Goal: Task Accomplishment & Management: Manage account settings

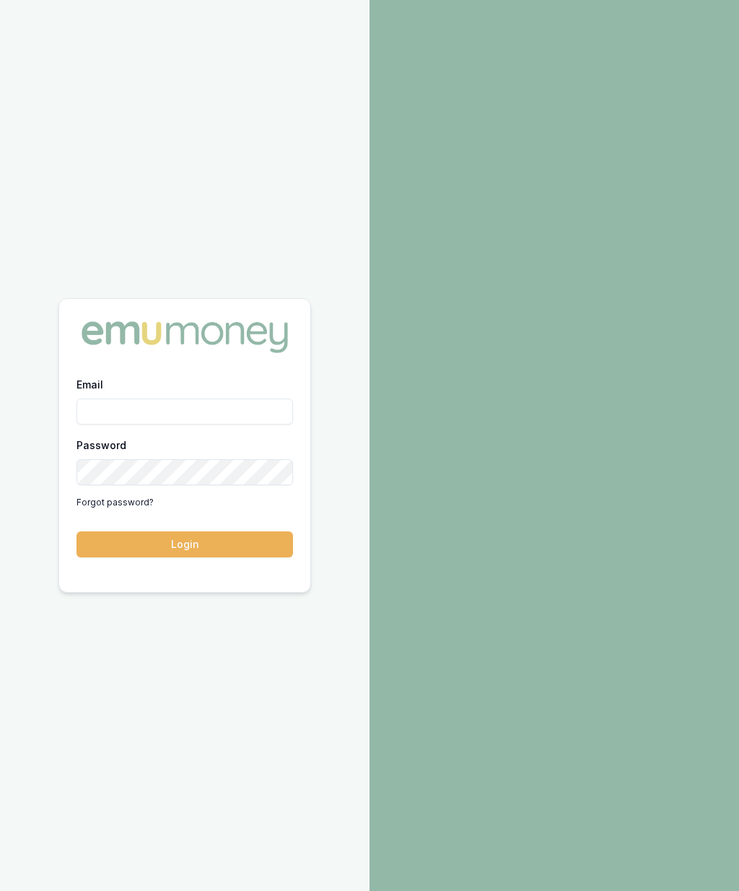
click at [217, 425] on input "Email" at bounding box center [185, 412] width 217 height 26
type input "robyn.adams@emumoney.com.au"
click at [252, 557] on button "Login" at bounding box center [185, 544] width 217 height 26
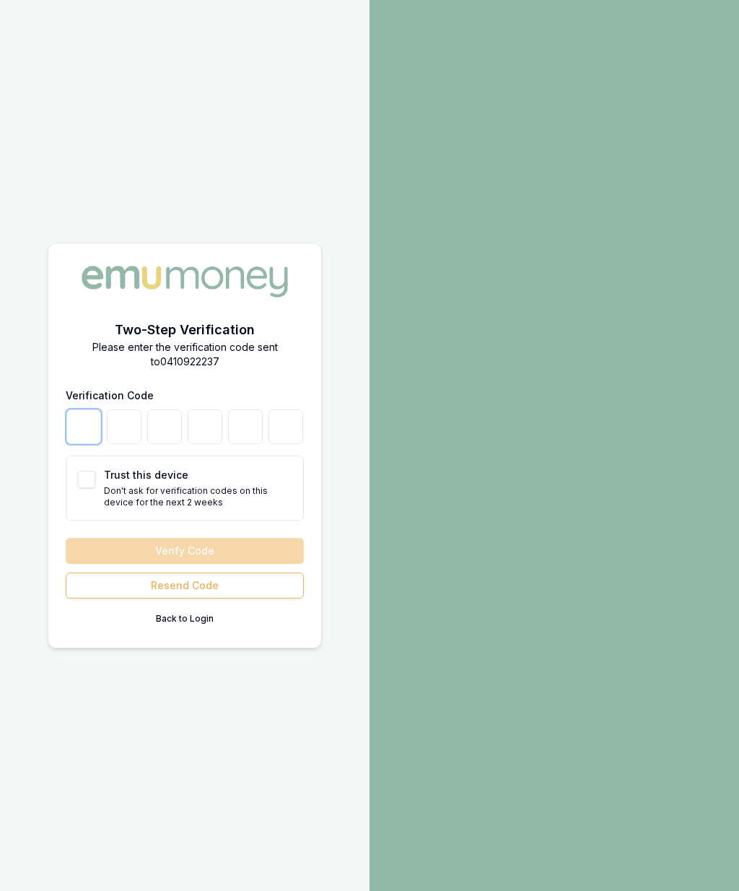
click at [82, 444] on input "number" at bounding box center [83, 426] width 35 height 35
click at [87, 488] on button "Trust this device" at bounding box center [86, 479] width 17 height 17
checkbox input "true"
click at [87, 444] on input "number" at bounding box center [83, 426] width 35 height 35
type input "6"
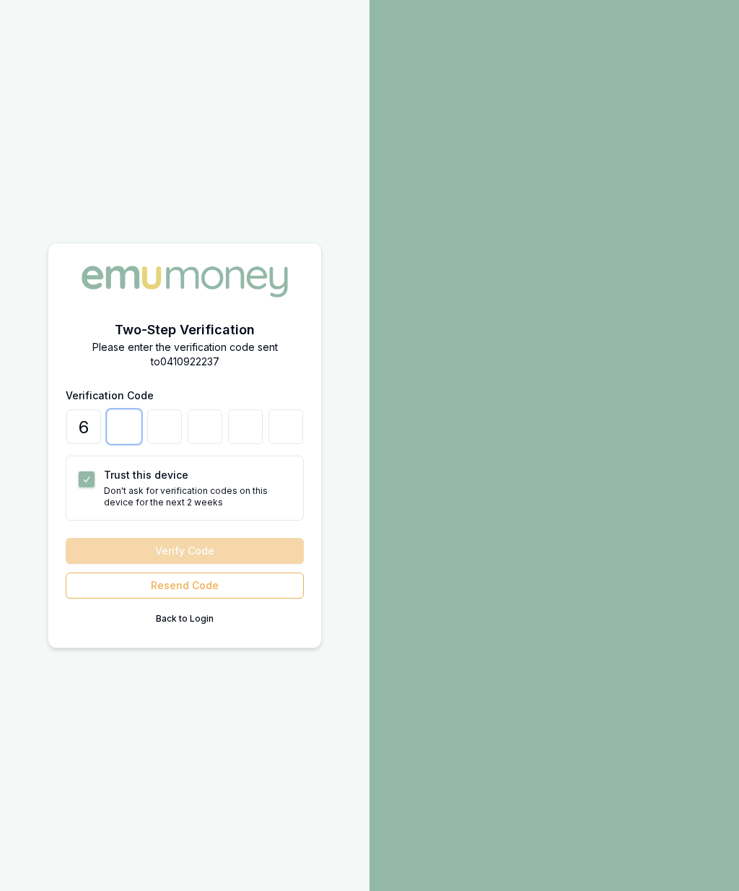
type input "5"
type input "7"
type input "9"
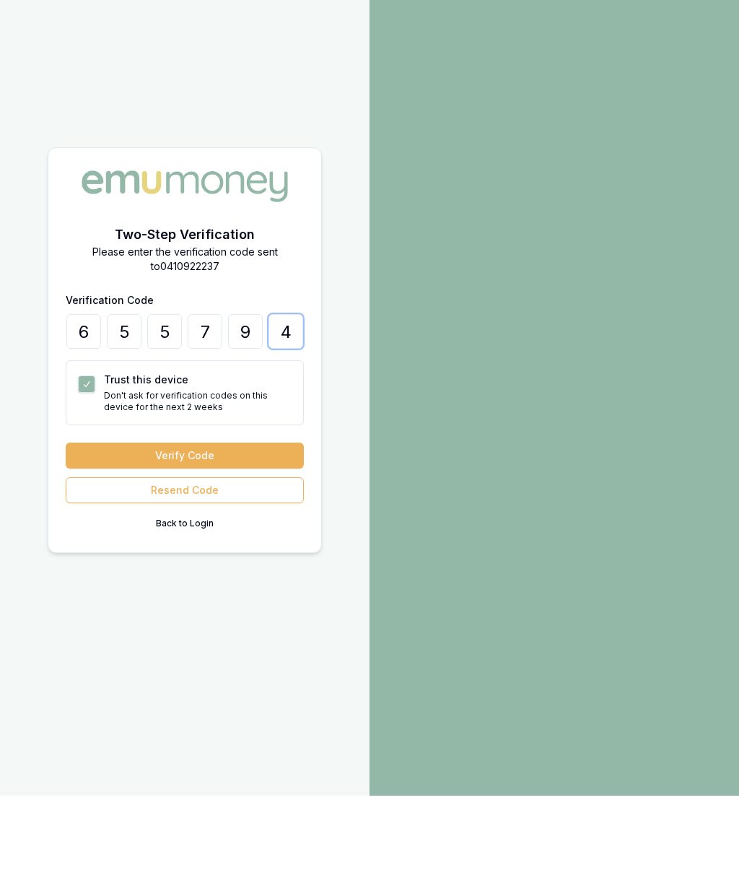
type input "4"
click at [198, 538] on button "Verify Code" at bounding box center [185, 551] width 238 height 26
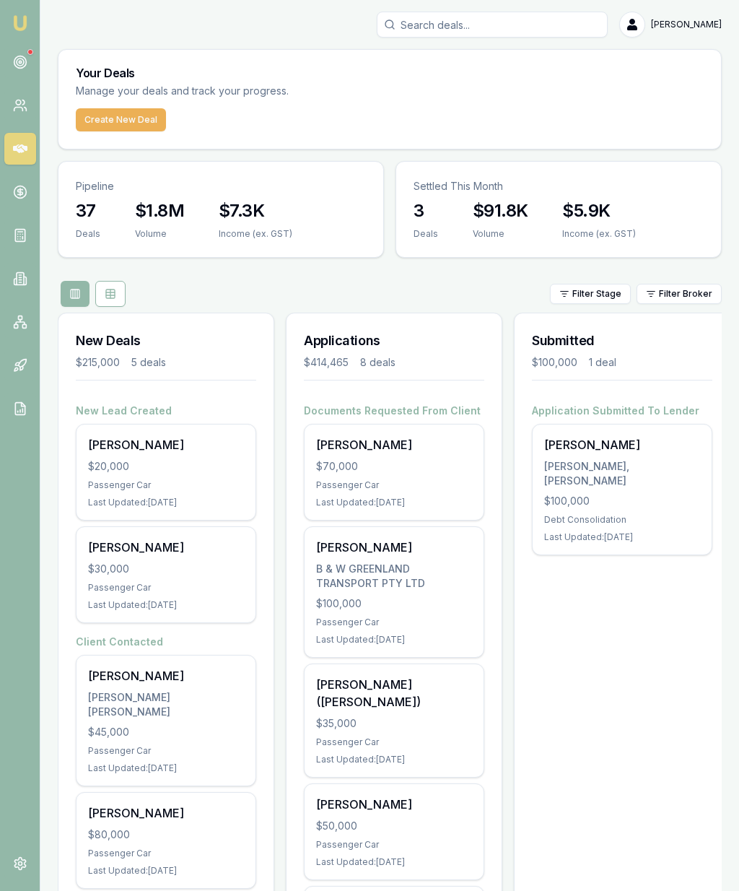
click at [341, 442] on div "[PERSON_NAME]" at bounding box center [394, 444] width 156 height 17
click at [16, 64] on icon at bounding box center [20, 62] width 14 height 14
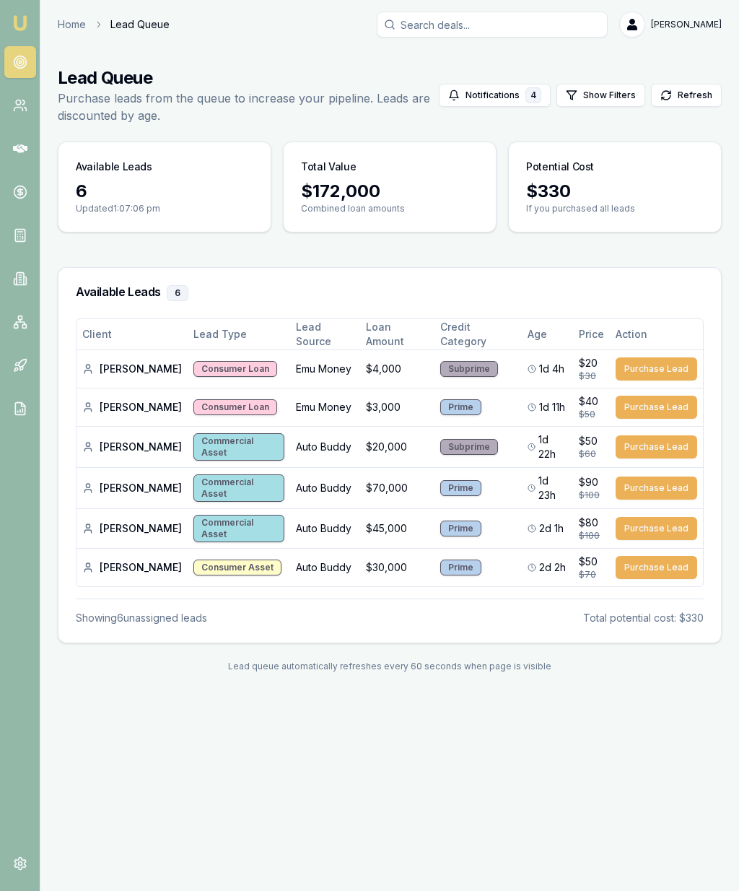
click at [21, 17] on img at bounding box center [20, 22] width 17 height 17
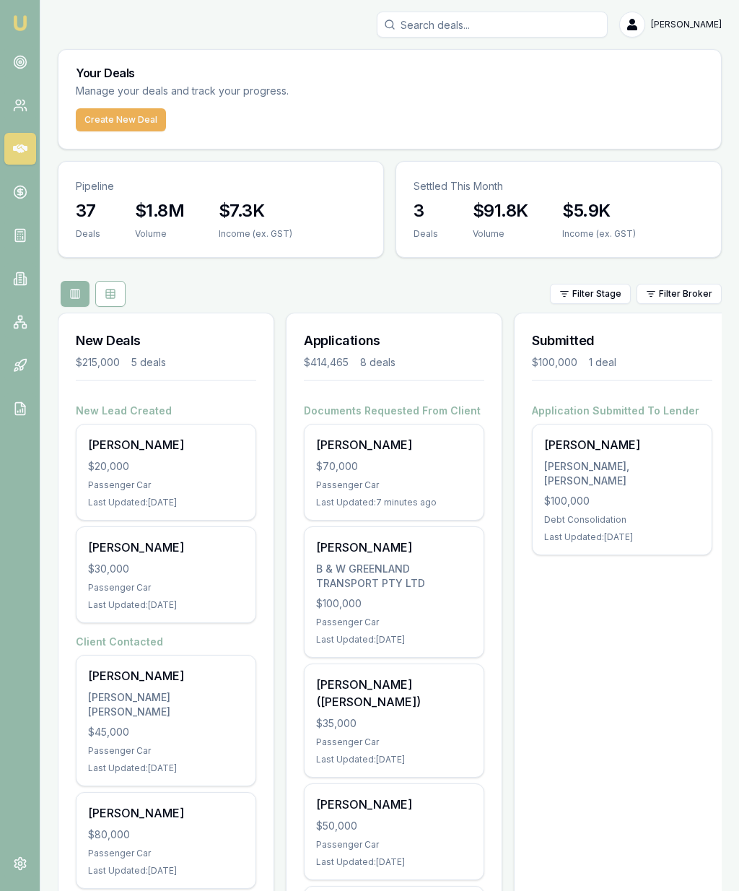
click at [410, 600] on div "$100,000" at bounding box center [394, 603] width 156 height 14
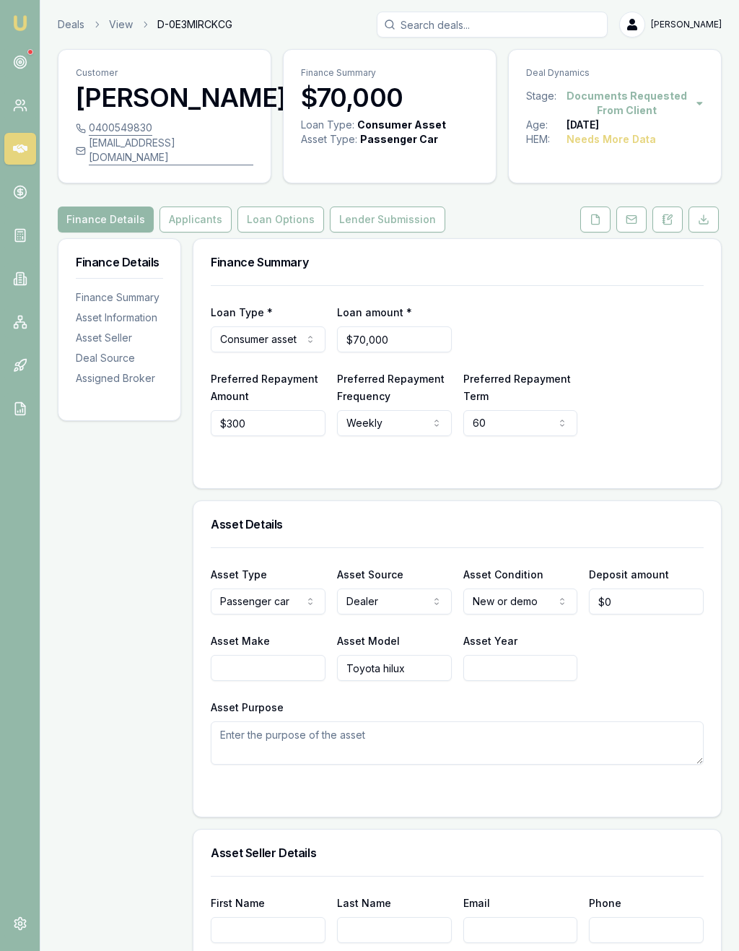
click at [593, 214] on icon at bounding box center [596, 220] width 12 height 12
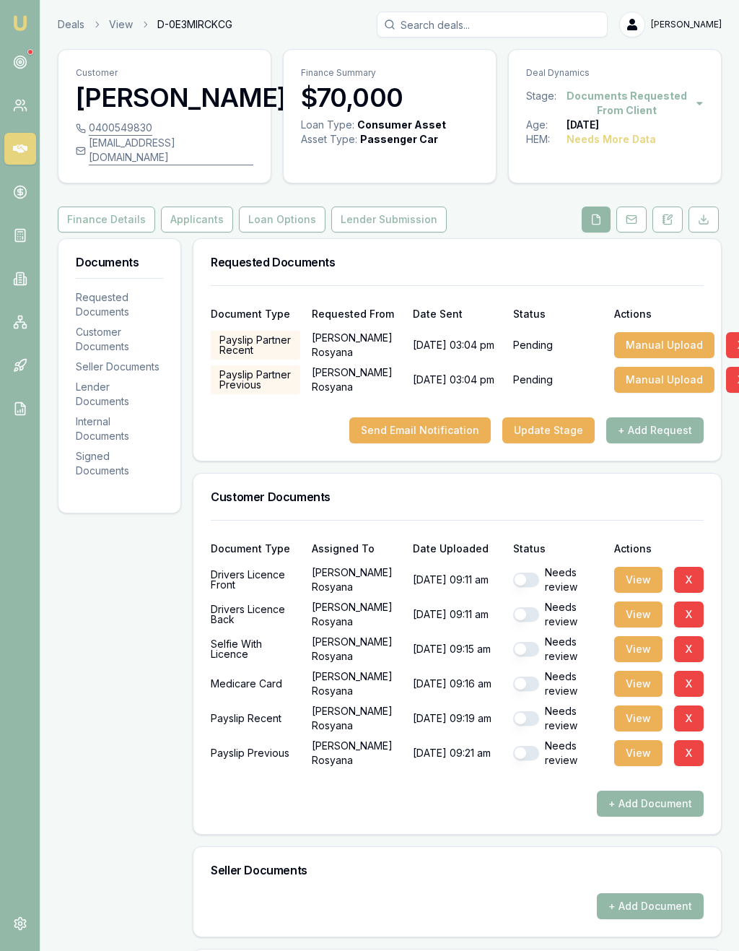
click at [640, 567] on button "View" at bounding box center [638, 580] width 48 height 26
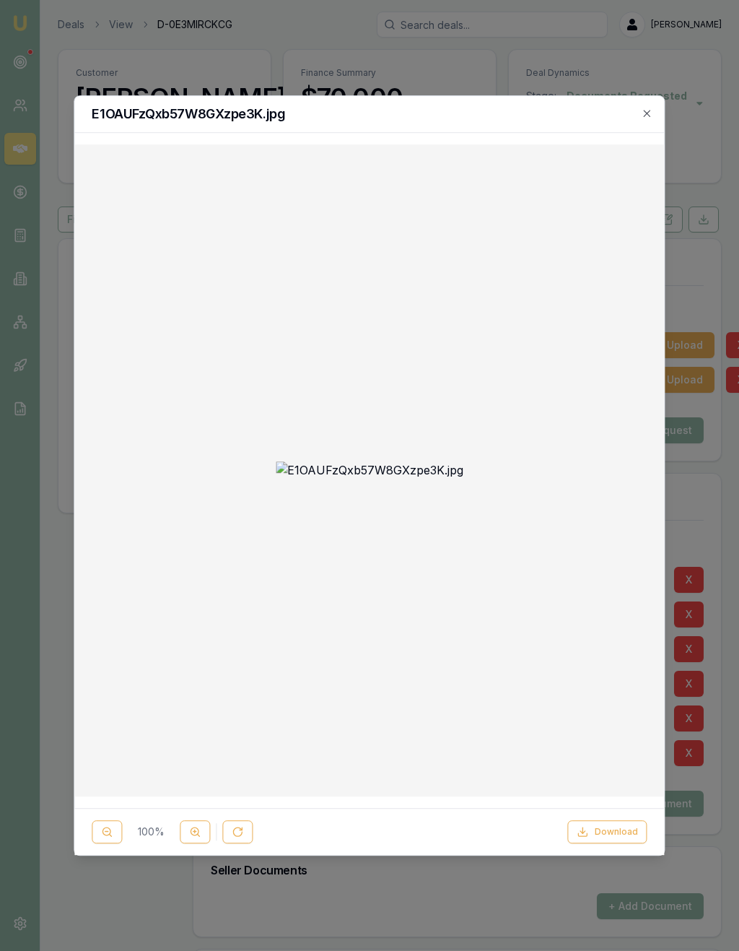
click at [657, 96] on div "E1OAUFzQxb57W8GXzpe3K.jpg" at bounding box center [369, 114] width 590 height 37
click at [652, 108] on icon "button" at bounding box center [648, 114] width 12 height 12
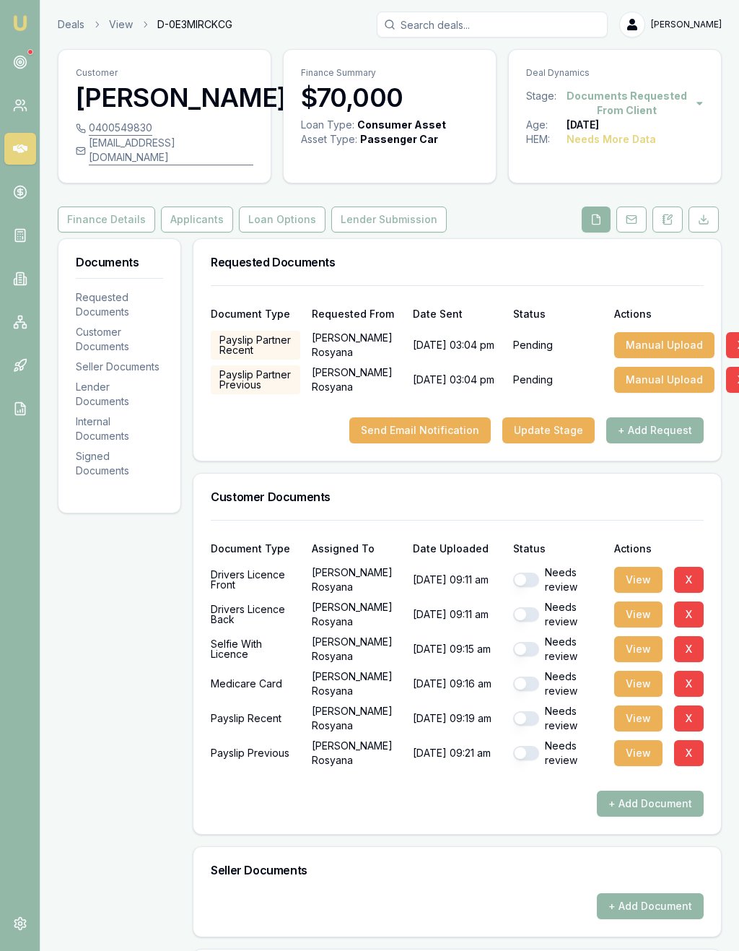
click at [523, 573] on button "button" at bounding box center [526, 580] width 26 height 14
click at [637, 601] on button "View" at bounding box center [638, 614] width 48 height 26
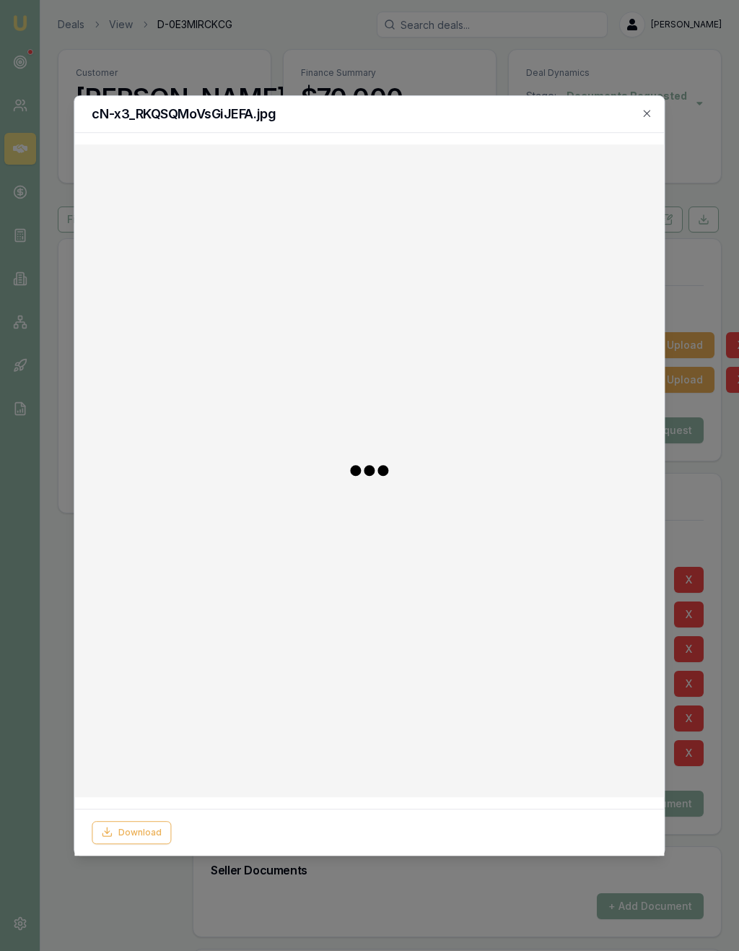
checkbox input "false"
checkbox input "true"
click at [649, 108] on icon "button" at bounding box center [648, 114] width 12 height 12
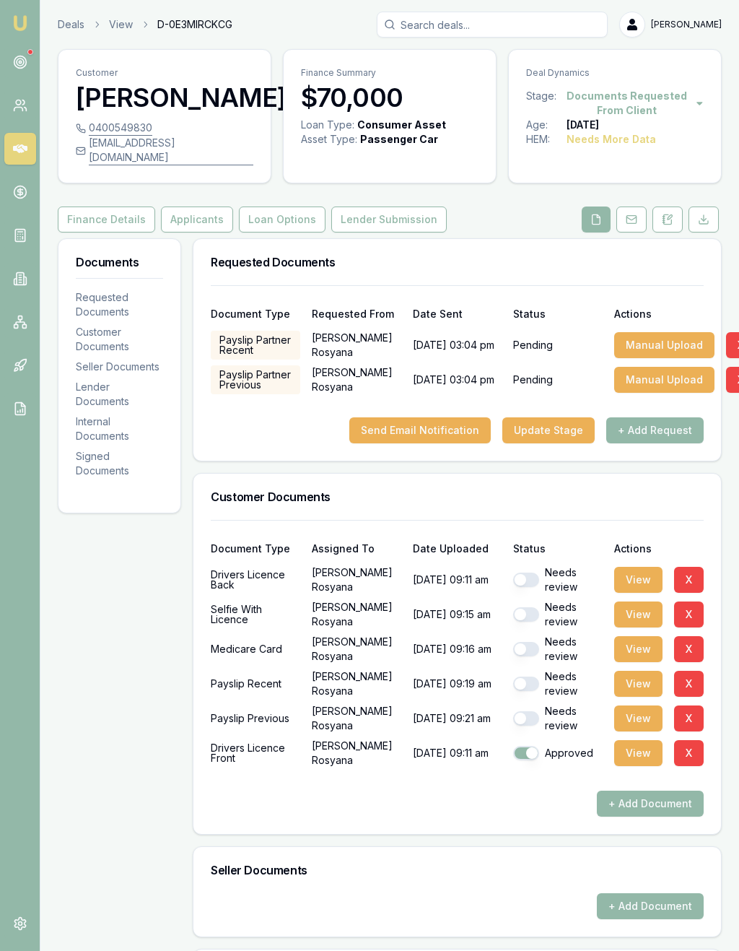
click at [526, 573] on button "button" at bounding box center [526, 580] width 26 height 14
click at [637, 601] on button "View" at bounding box center [638, 614] width 48 height 26
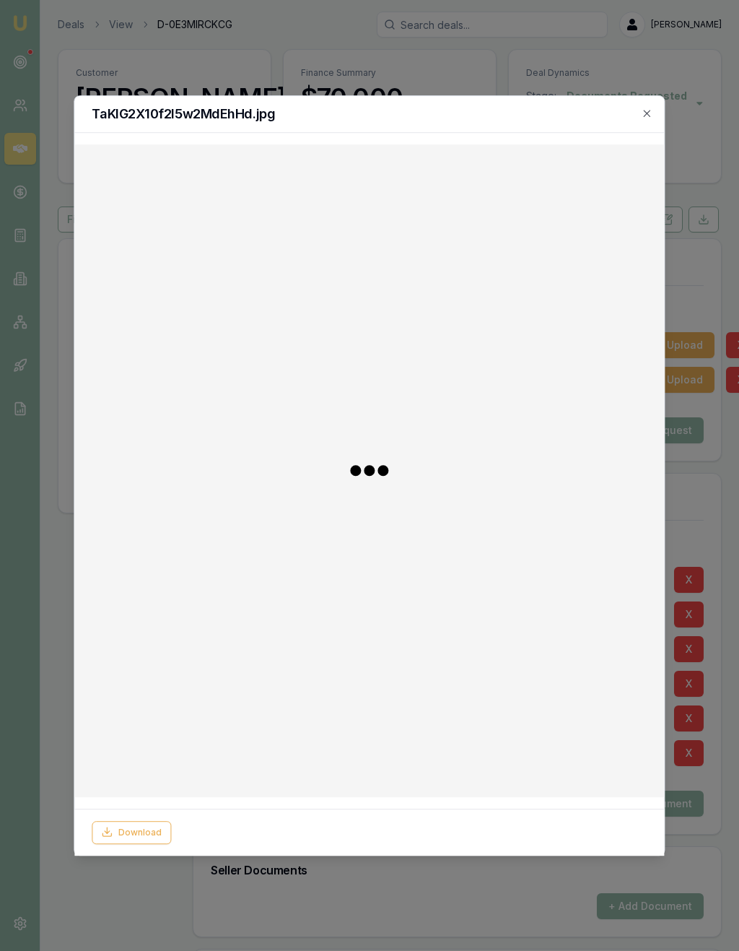
checkbox input "false"
checkbox input "true"
click at [648, 108] on icon "button" at bounding box center [648, 114] width 12 height 12
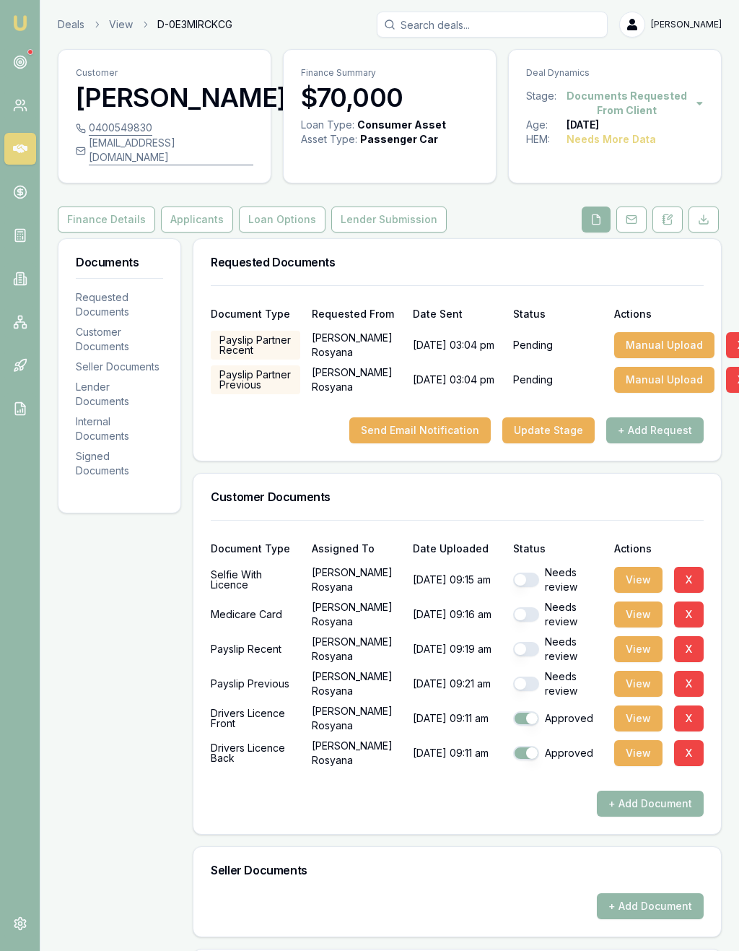
click at [528, 573] on button "button" at bounding box center [526, 580] width 26 height 14
click at [639, 601] on button "View" at bounding box center [638, 614] width 48 height 26
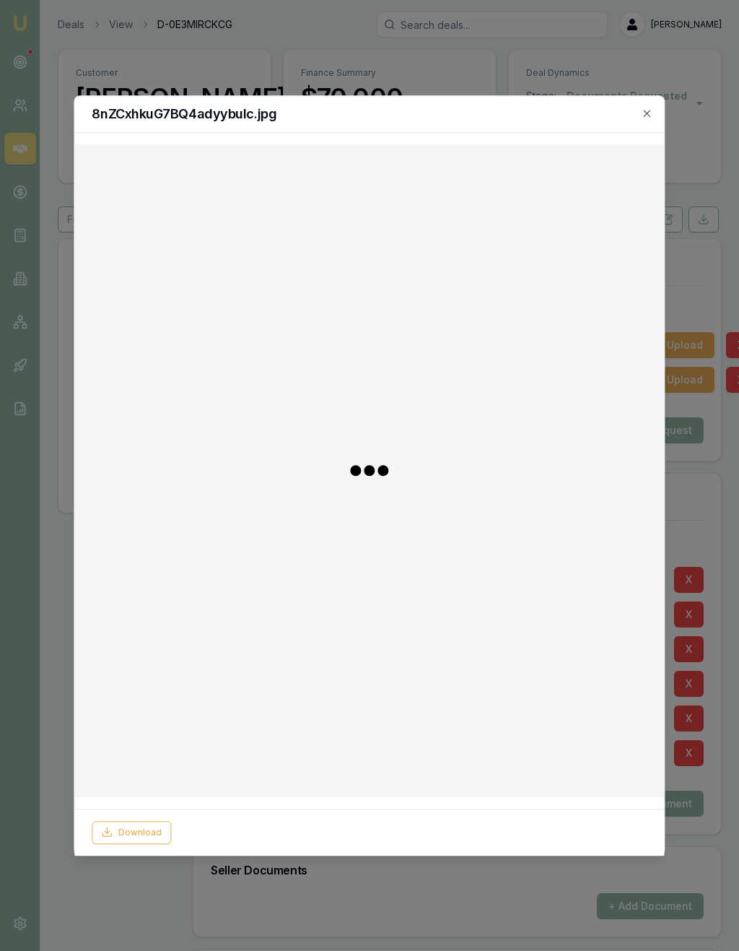
checkbox input "false"
checkbox input "true"
click at [643, 108] on icon "button" at bounding box center [648, 114] width 12 height 12
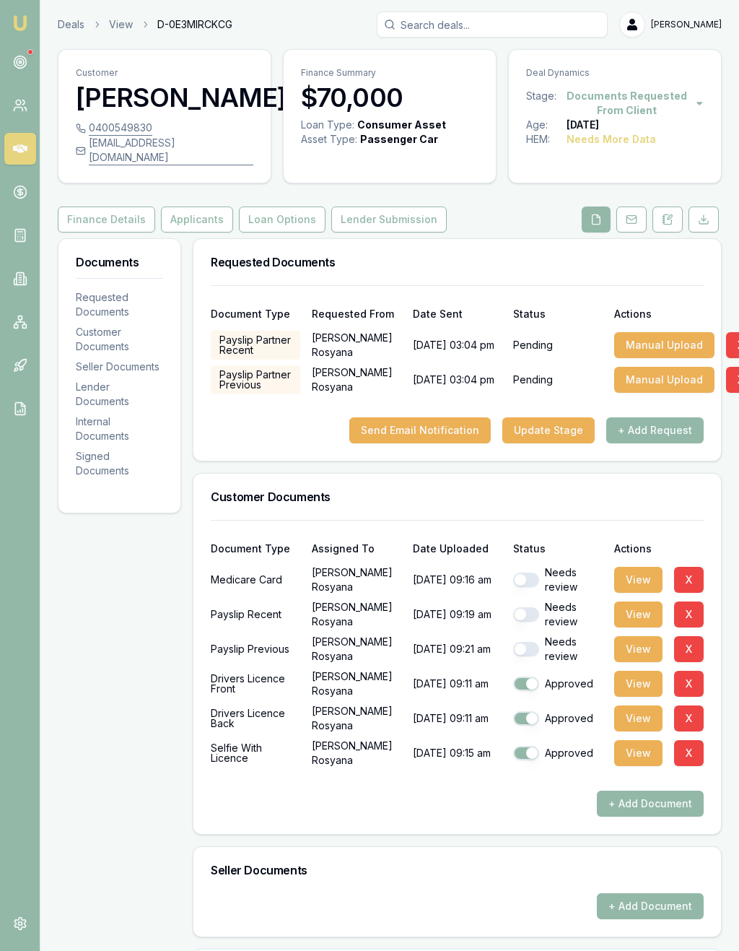
click at [531, 573] on button "button" at bounding box center [526, 580] width 26 height 14
checkbox input "false"
checkbox input "true"
click at [646, 567] on button "View" at bounding box center [638, 580] width 48 height 26
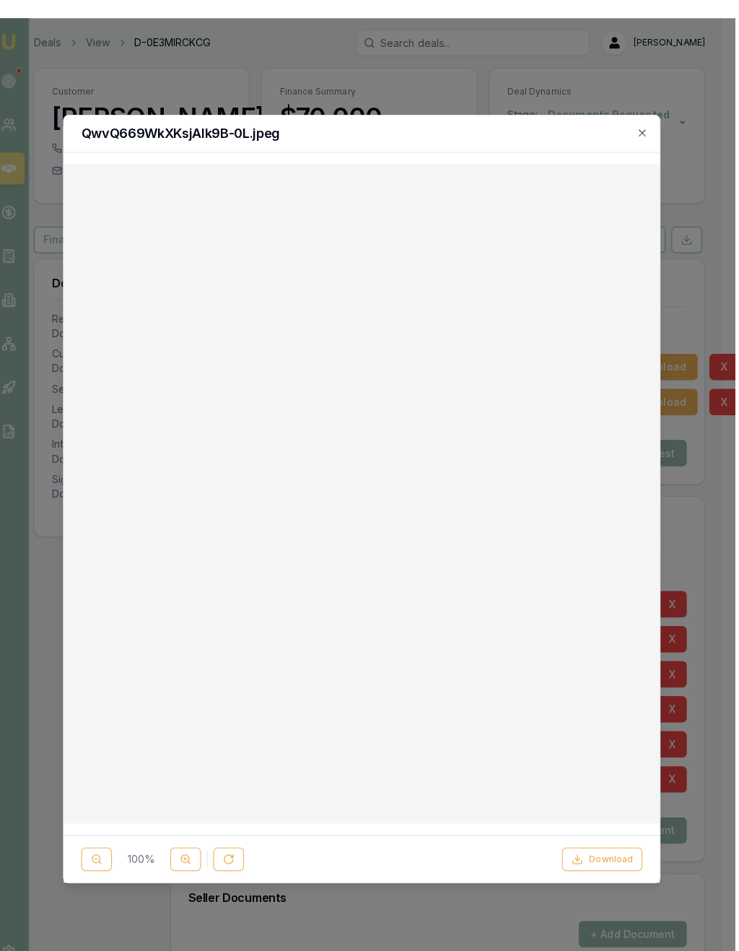
scroll to position [0, 6]
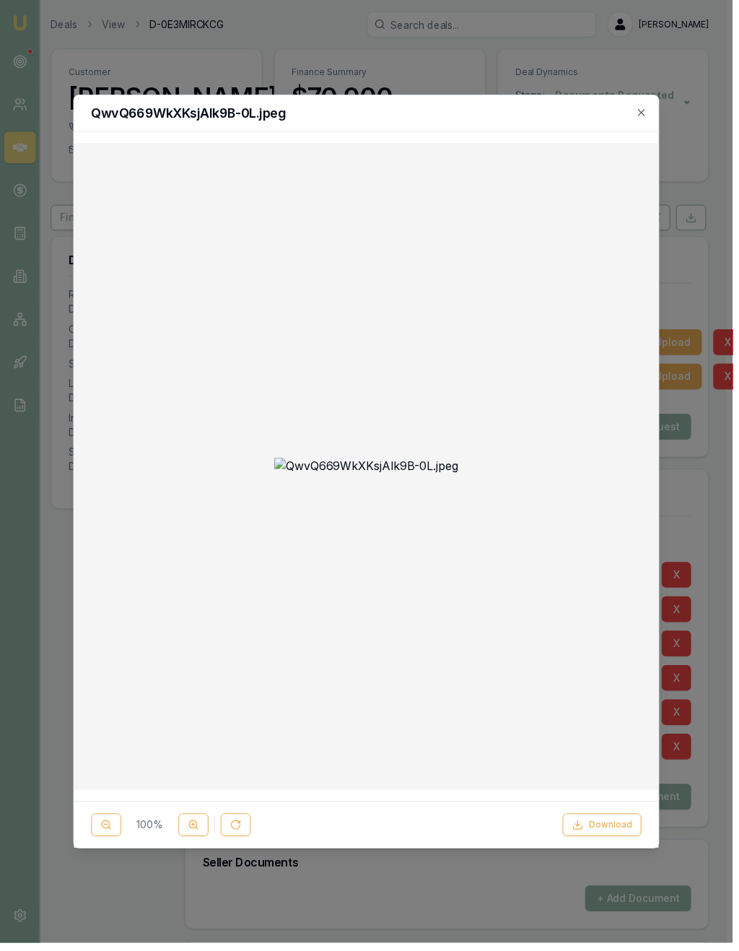
click at [651, 108] on icon "button" at bounding box center [648, 114] width 12 height 12
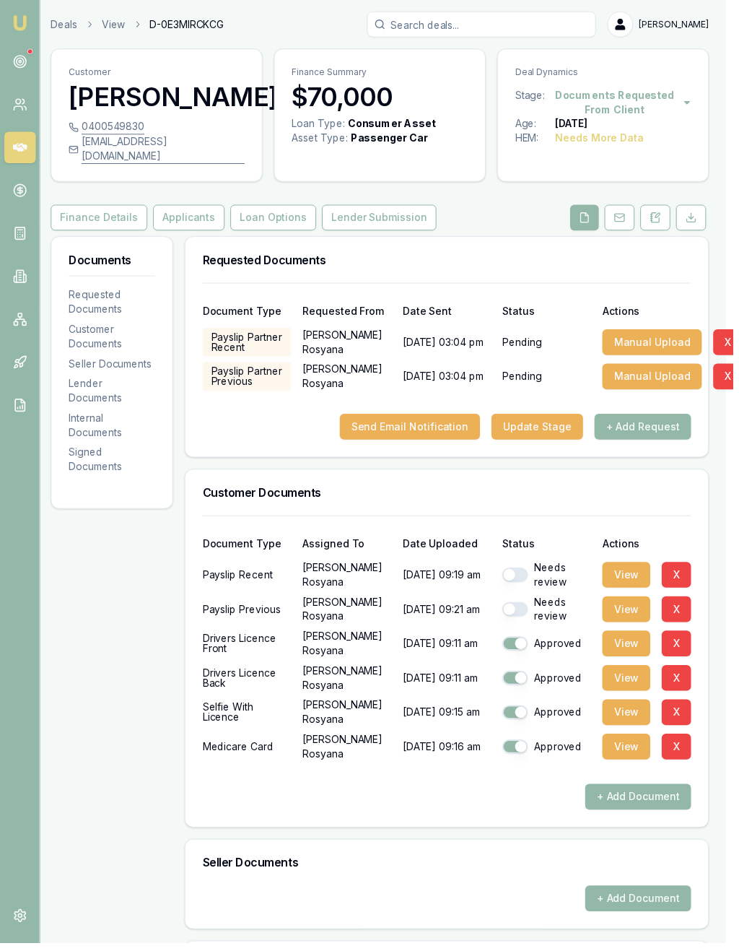
click at [622, 567] on button "View" at bounding box center [632, 580] width 48 height 26
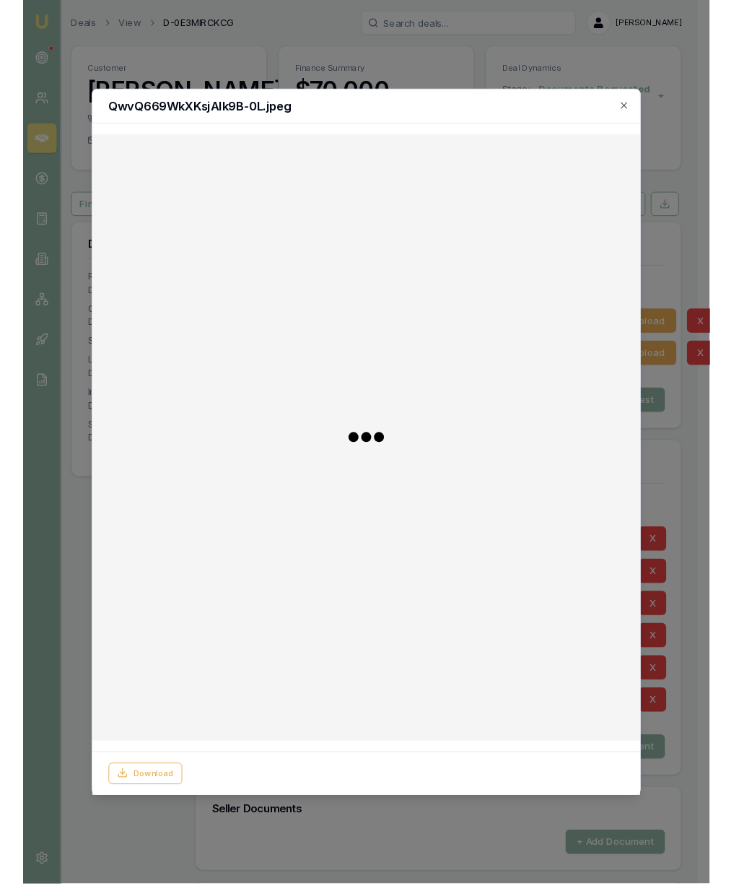
scroll to position [0, 1]
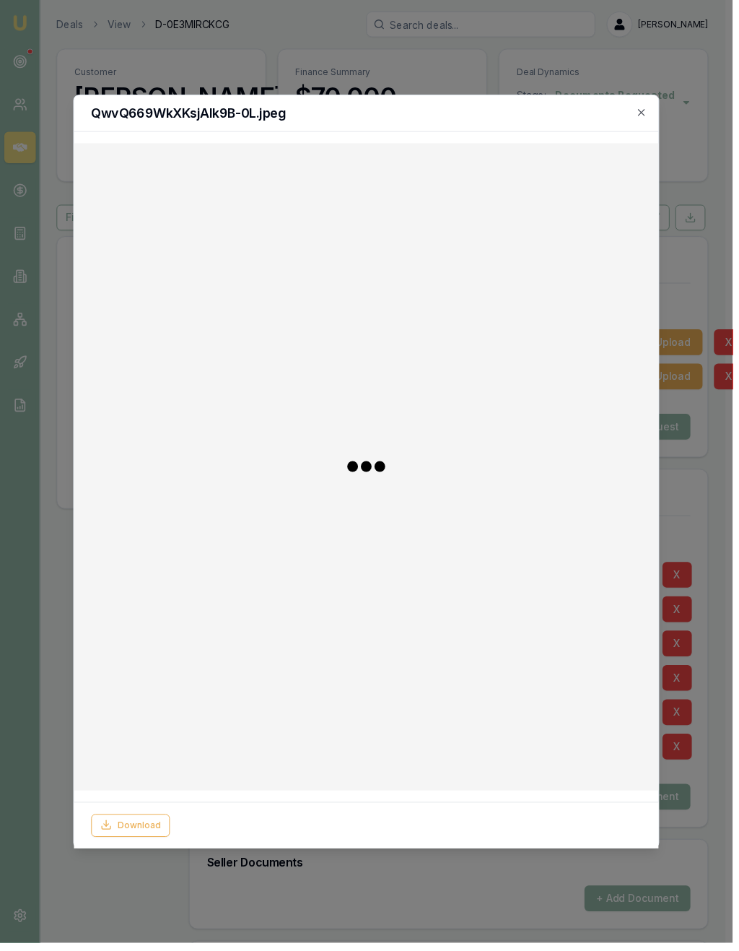
click at [635, 564] on div at bounding box center [369, 471] width 567 height 630
click at [653, 108] on icon "button" at bounding box center [648, 114] width 12 height 12
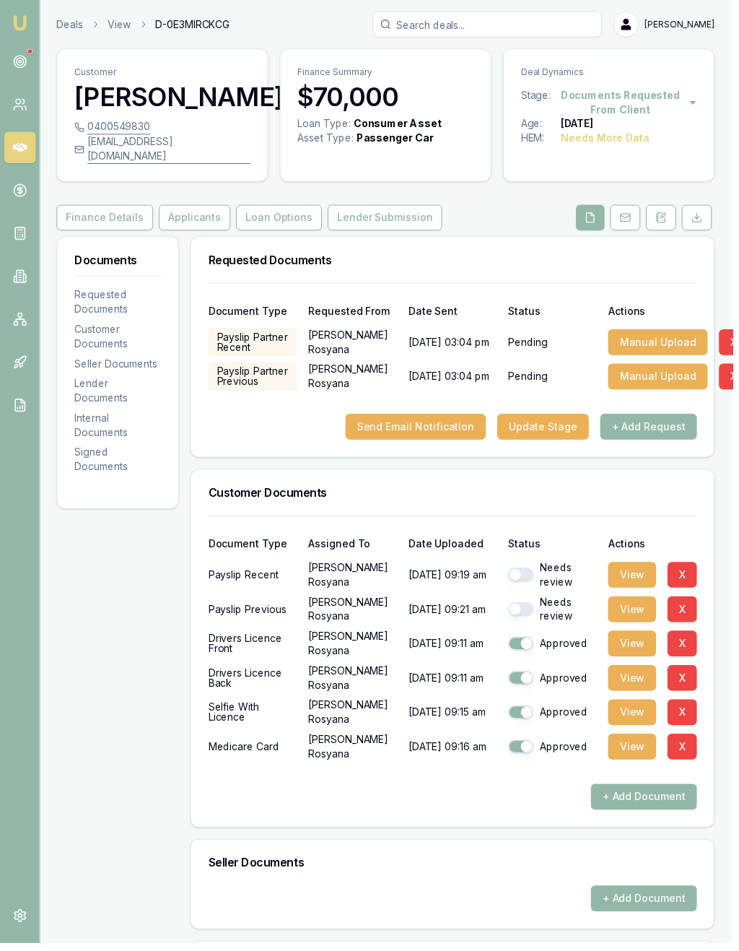
click at [531, 573] on button "button" at bounding box center [526, 580] width 26 height 14
checkbox input "false"
checkbox input "true"
click at [638, 567] on button "View" at bounding box center [638, 580] width 48 height 26
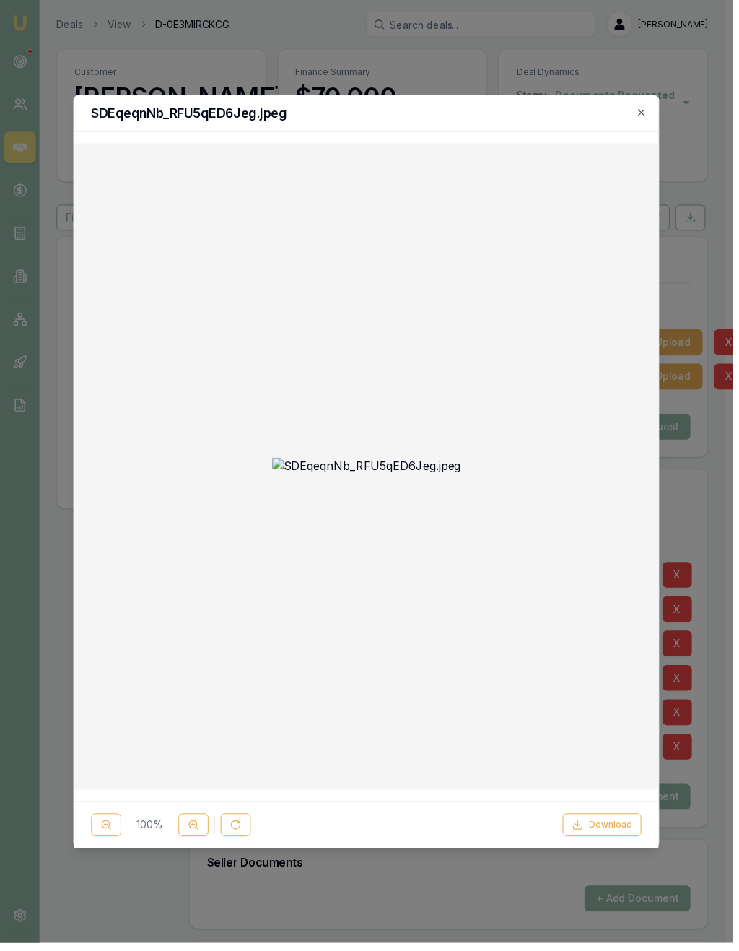
click at [653, 108] on icon "button" at bounding box center [648, 114] width 12 height 12
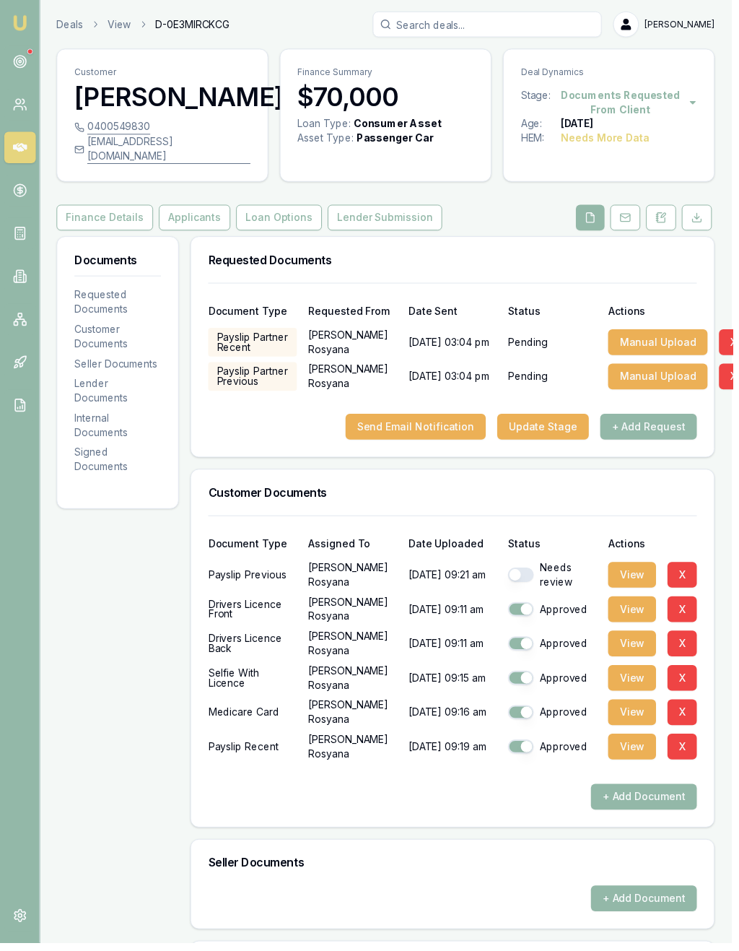
click at [528, 573] on button "button" at bounding box center [526, 580] width 26 height 14
checkbox input "true"
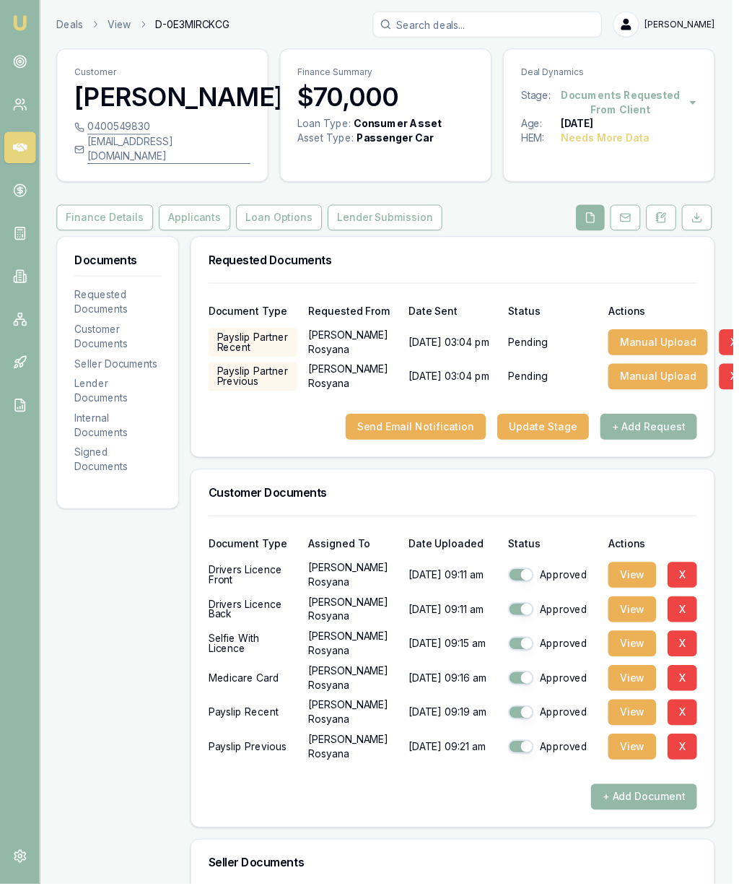
click at [27, 30] on img at bounding box center [20, 22] width 17 height 17
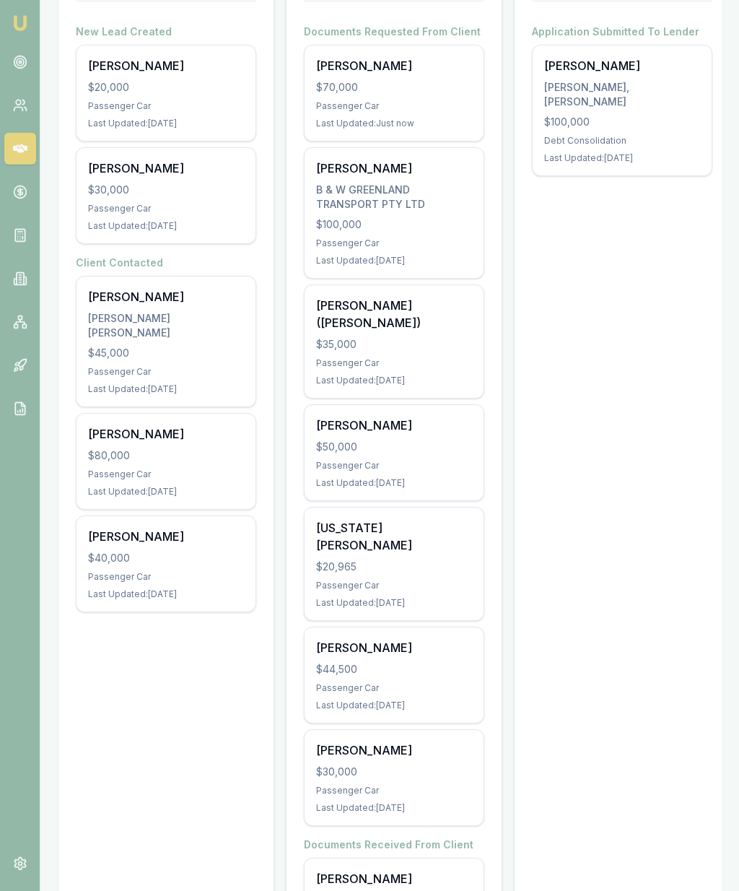
scroll to position [379, 0]
click at [403, 435] on div "Megan Ferrier $50,000 Passenger Car Last Updated: 1 day ago" at bounding box center [394, 452] width 179 height 95
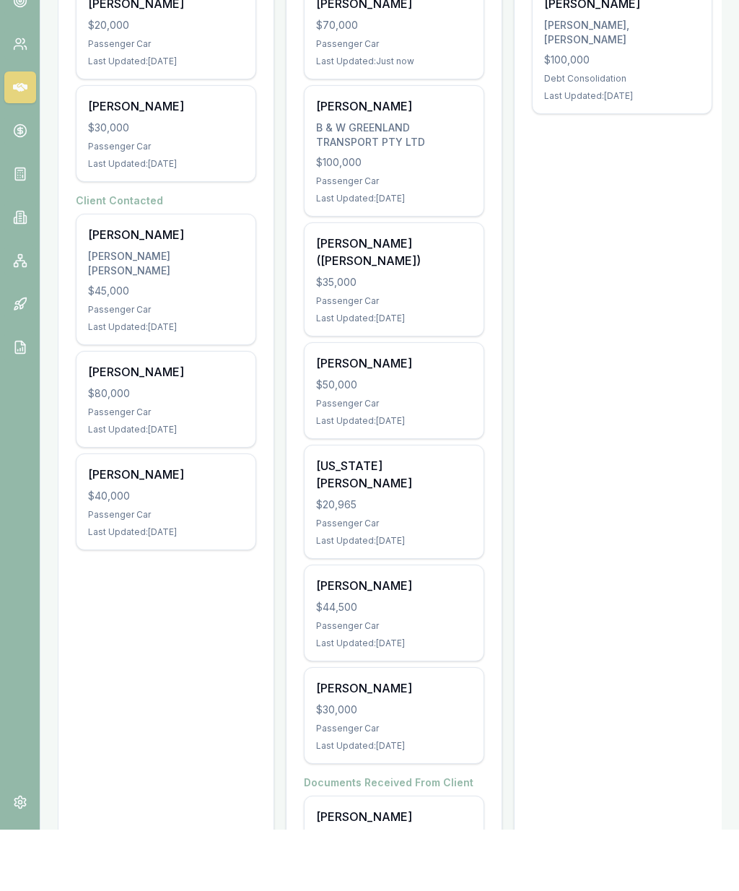
scroll to position [441, 0]
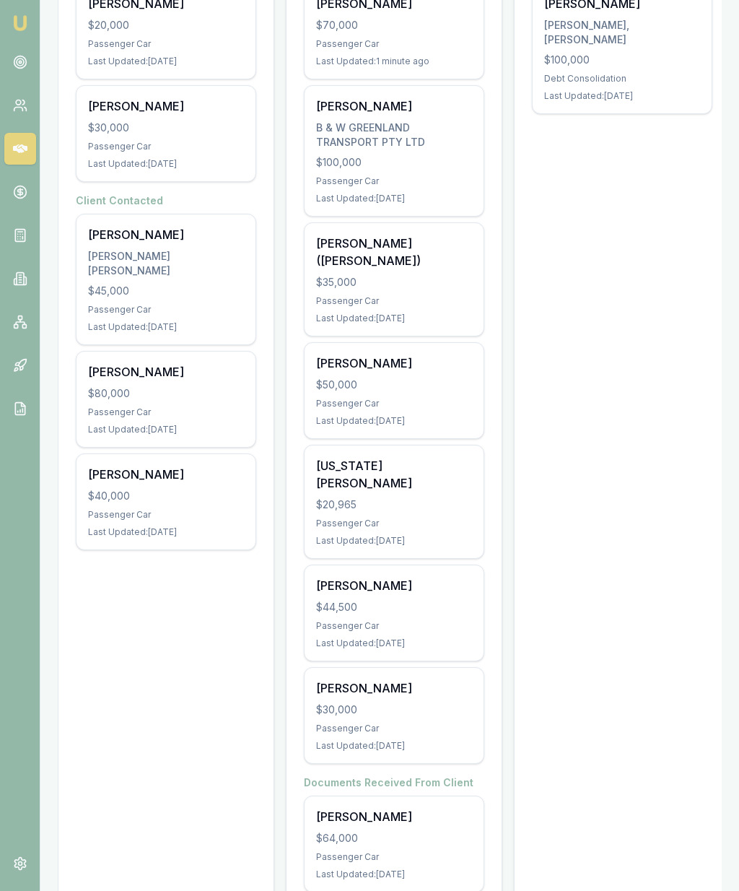
click at [422, 274] on div "Ashley Bailey (nee Williams) $35,000 Passenger Car Last Updated: 1 day ago" at bounding box center [394, 279] width 179 height 113
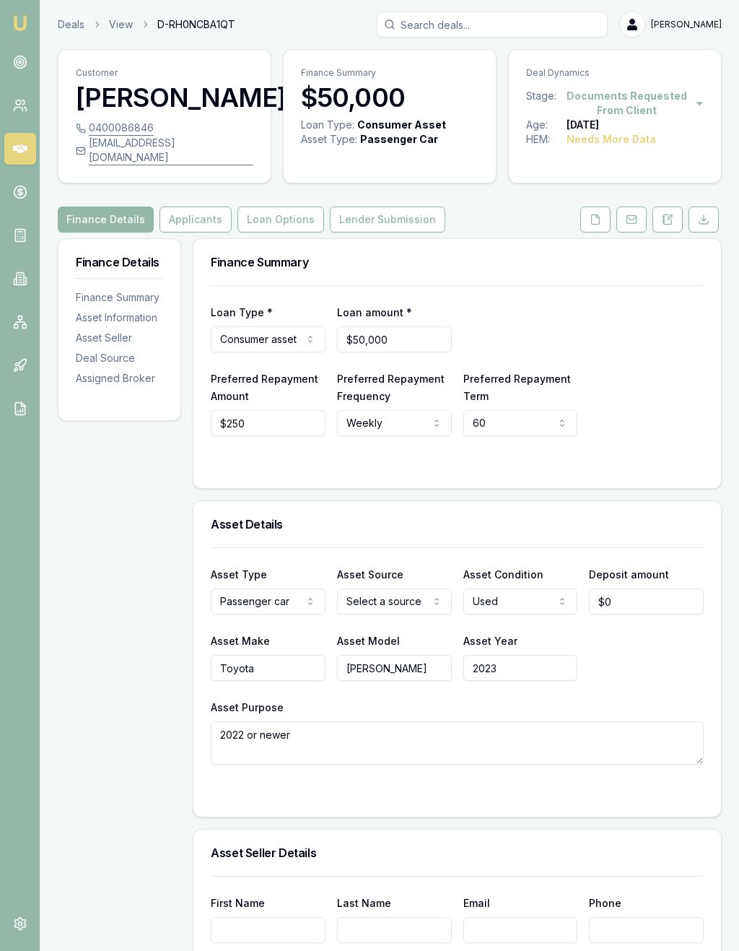
click at [673, 214] on icon at bounding box center [668, 220] width 12 height 12
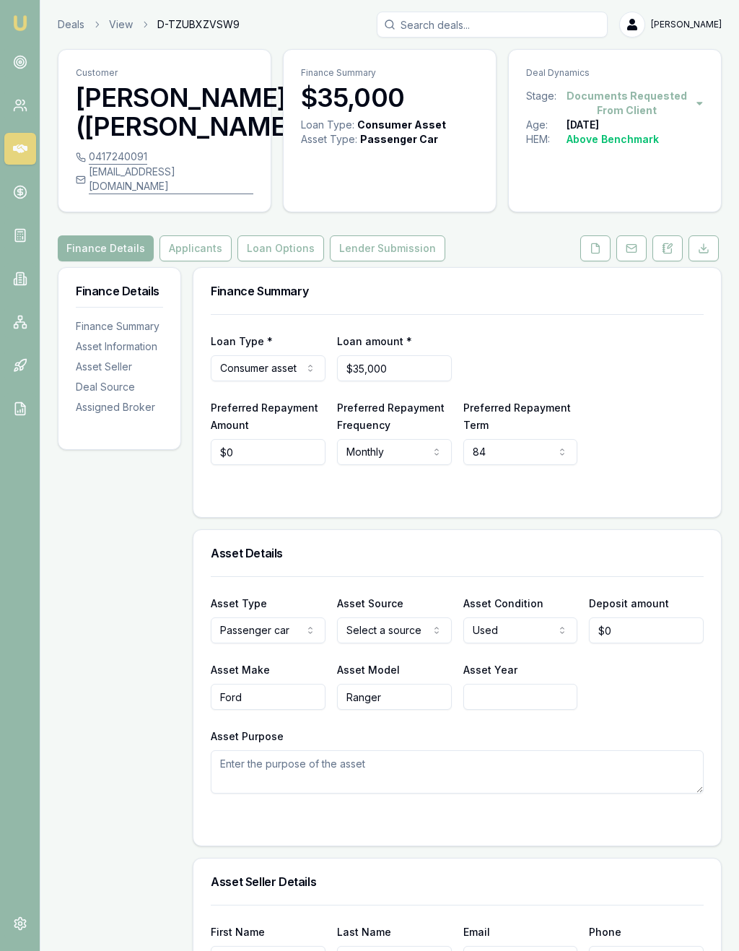
click at [671, 243] on icon at bounding box center [668, 249] width 12 height 12
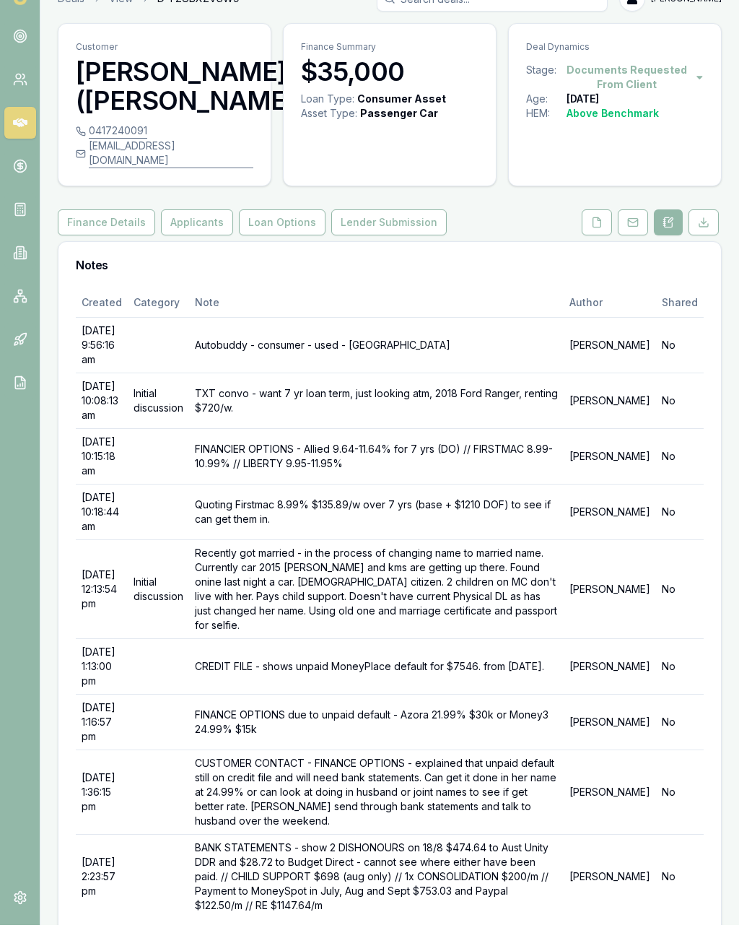
scroll to position [35, 0]
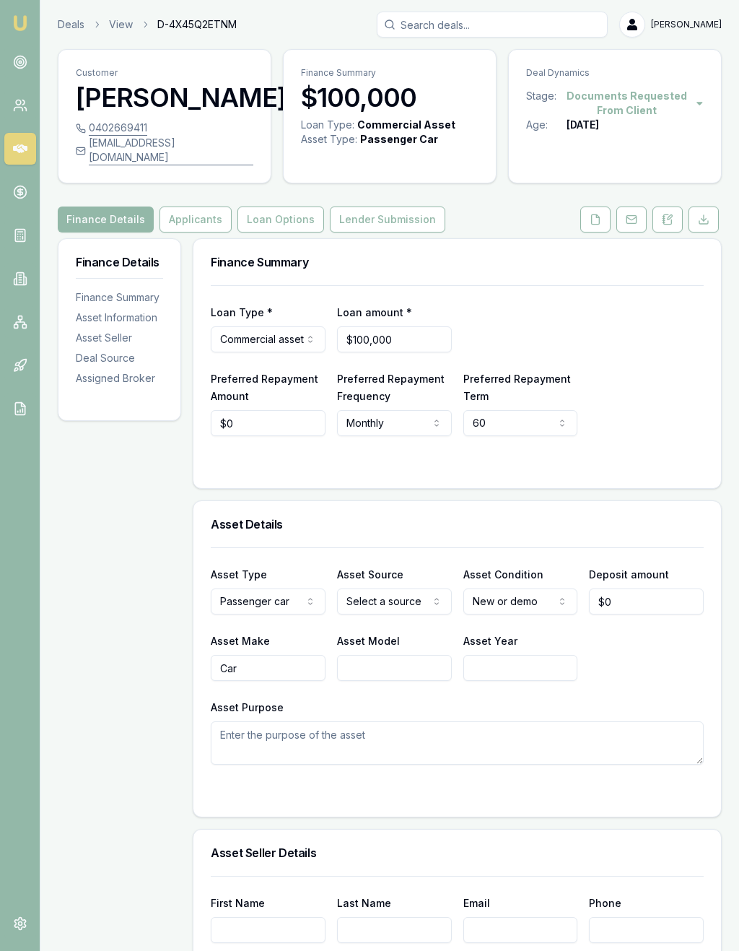
click at [673, 225] on icon at bounding box center [668, 220] width 12 height 12
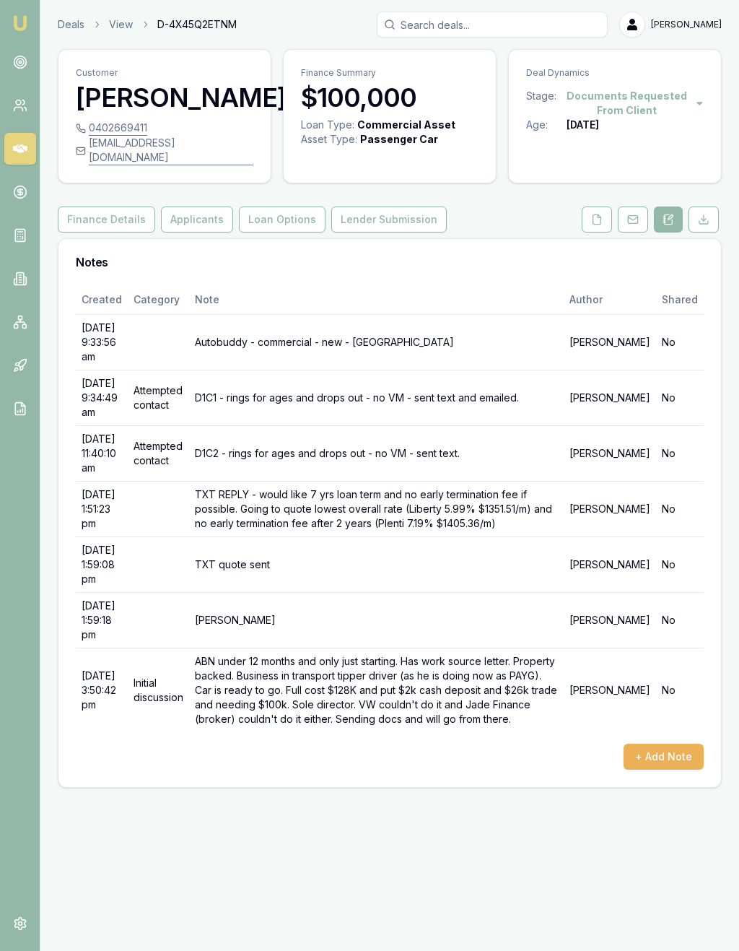
click at [604, 232] on button at bounding box center [597, 219] width 30 height 26
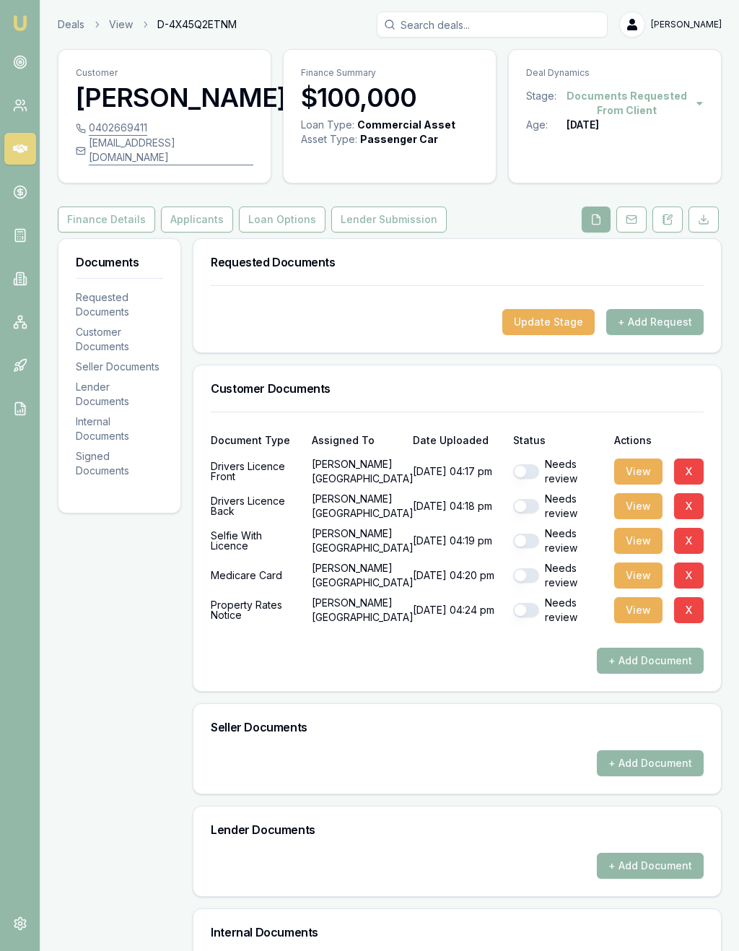
click at [640, 484] on button "View" at bounding box center [638, 471] width 48 height 26
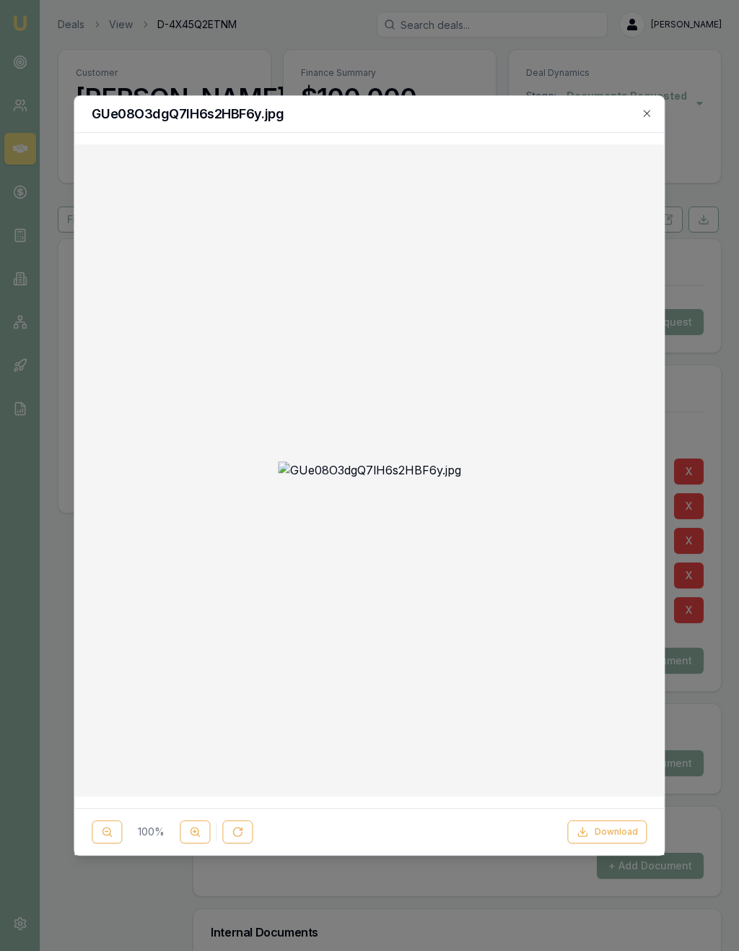
click at [652, 108] on icon "button" at bounding box center [648, 114] width 12 height 12
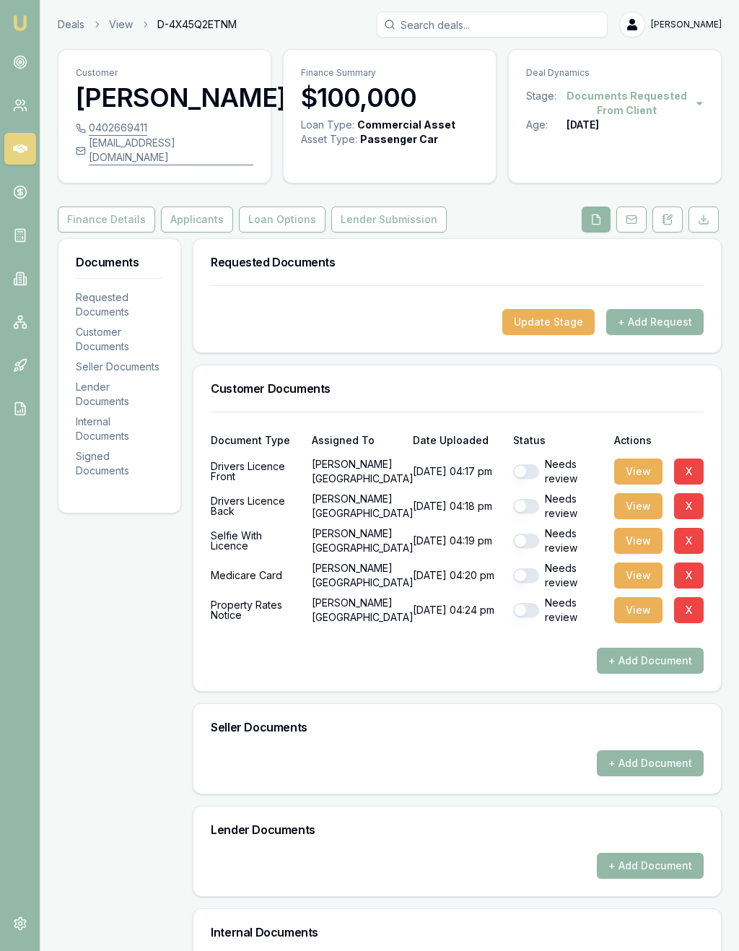
click at [527, 479] on button "button" at bounding box center [526, 471] width 26 height 14
click at [639, 518] on button "View" at bounding box center [638, 506] width 48 height 26
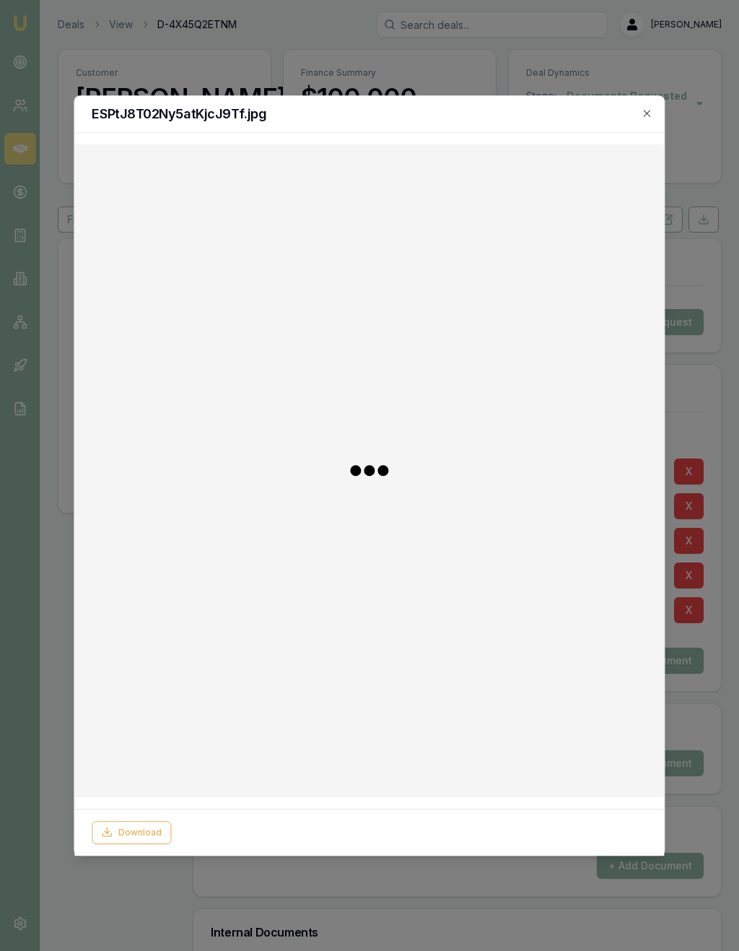
checkbox input "false"
checkbox input "true"
click at [653, 108] on icon "button" at bounding box center [648, 114] width 12 height 12
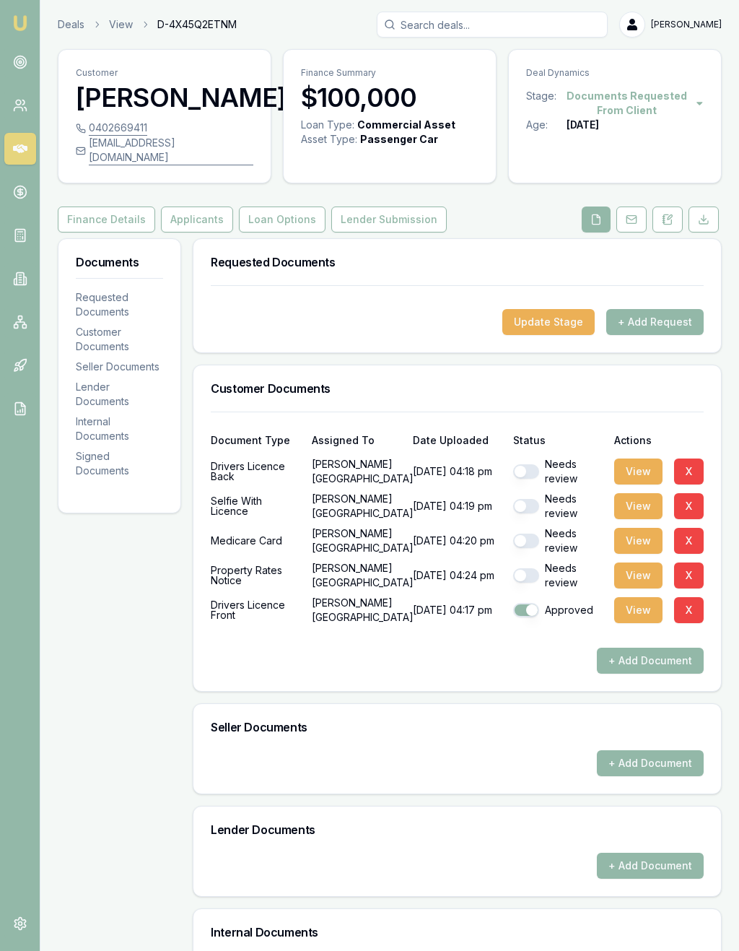
click at [531, 479] on button "button" at bounding box center [526, 471] width 26 height 14
checkbox input "true"
click at [632, 519] on button "View" at bounding box center [638, 506] width 48 height 26
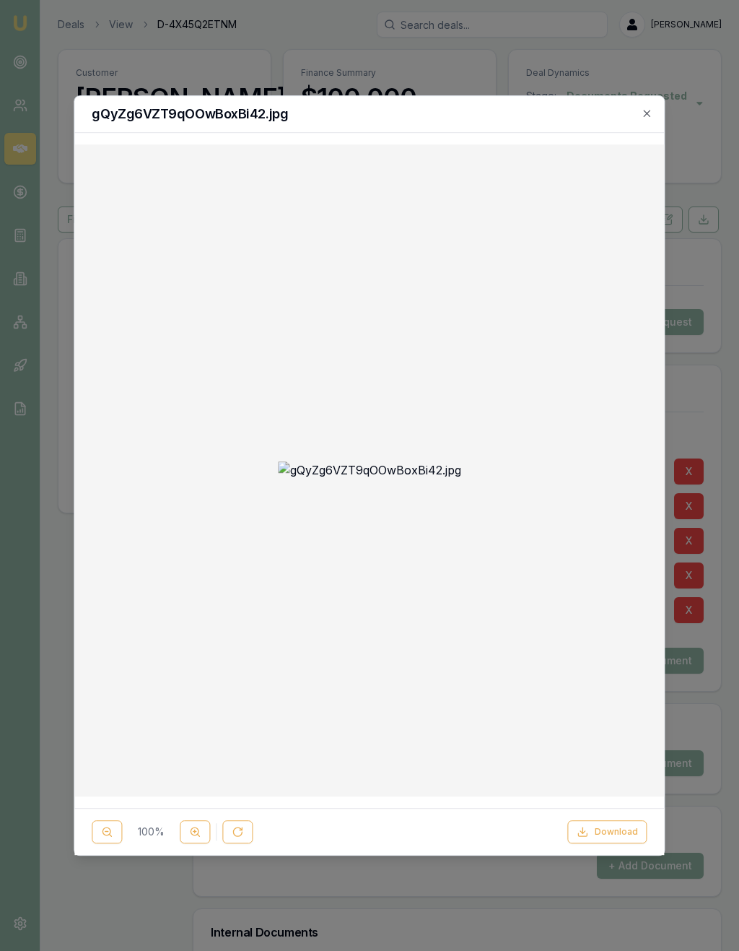
click at [642, 108] on h2 "gQyZg6VZT9qOOwBoxBi42.jpg" at bounding box center [369, 114] width 555 height 13
click at [640, 108] on h2 "gQyZg6VZT9qOOwBoxBi42.jpg" at bounding box center [369, 114] width 555 height 13
click at [660, 98] on div "gQyZg6VZT9qOOwBoxBi42.jpg" at bounding box center [369, 114] width 590 height 37
click at [646, 108] on icon "button" at bounding box center [648, 114] width 12 height 12
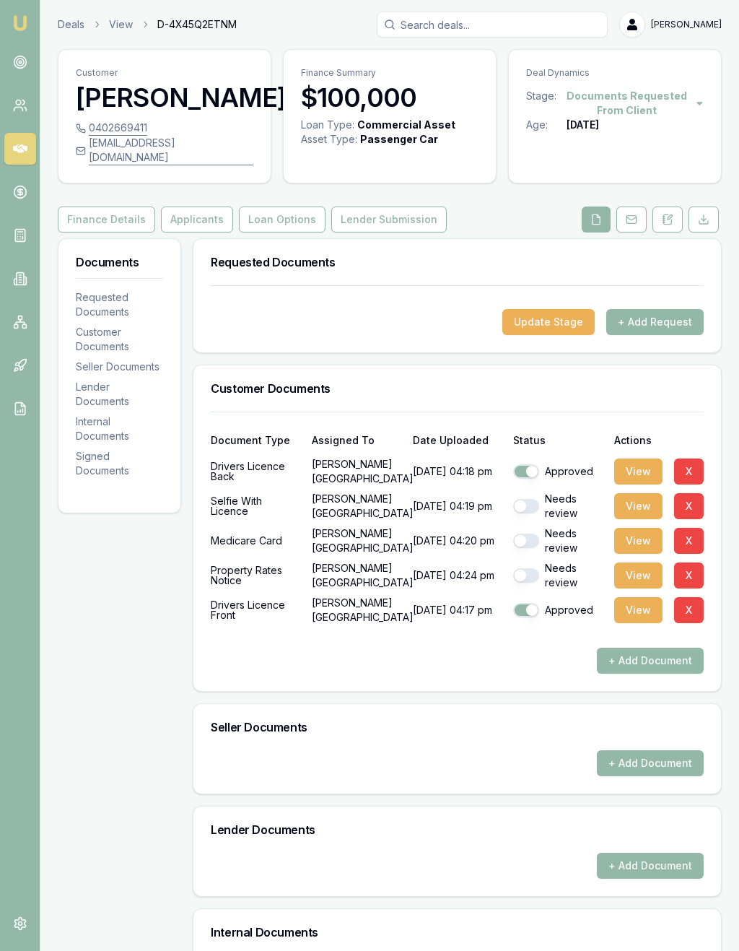
click at [531, 513] on button "button" at bounding box center [526, 506] width 26 height 14
click at [647, 554] on button "View" at bounding box center [638, 541] width 48 height 26
checkbox input "false"
checkbox input "true"
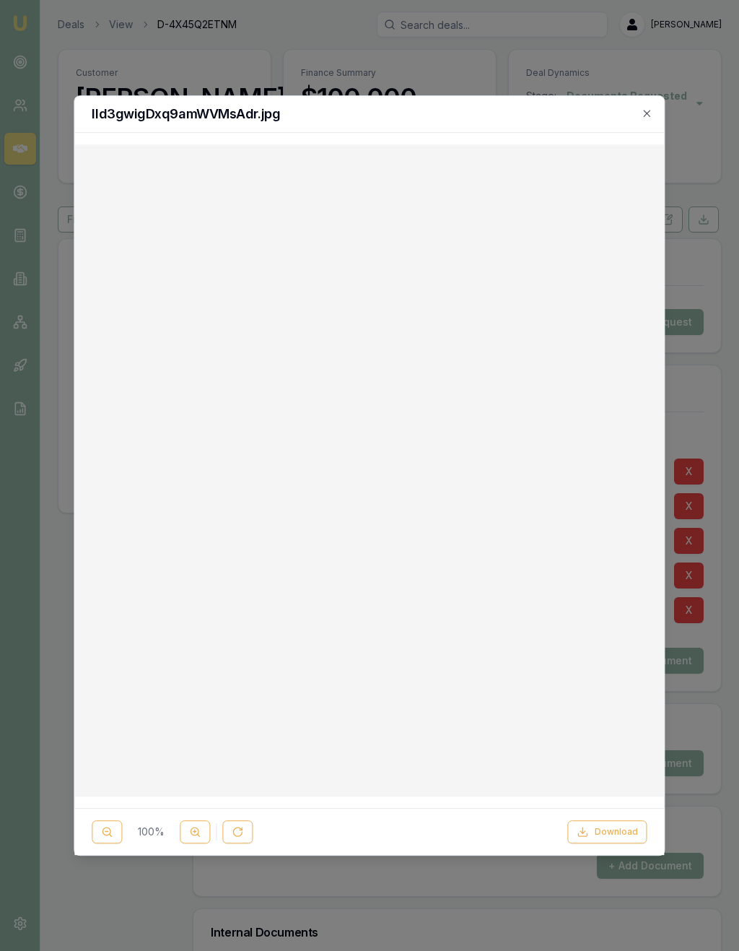
click at [648, 108] on icon "button" at bounding box center [648, 114] width 12 height 12
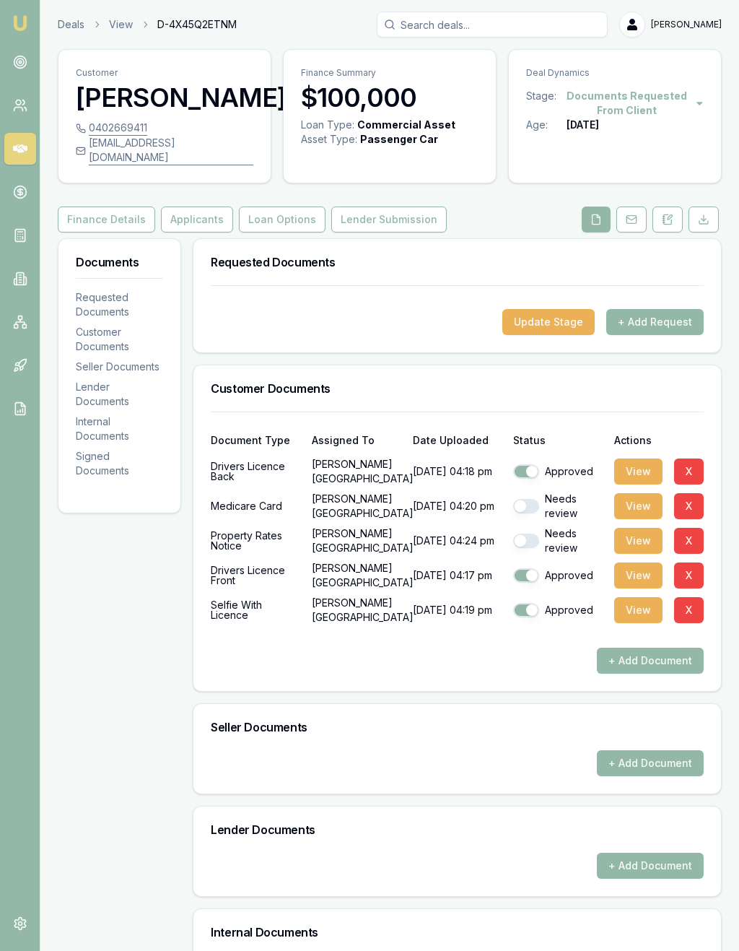
click at [528, 513] on button "button" at bounding box center [526, 506] width 26 height 14
checkbox input "true"
click at [638, 554] on button "View" at bounding box center [638, 541] width 48 height 26
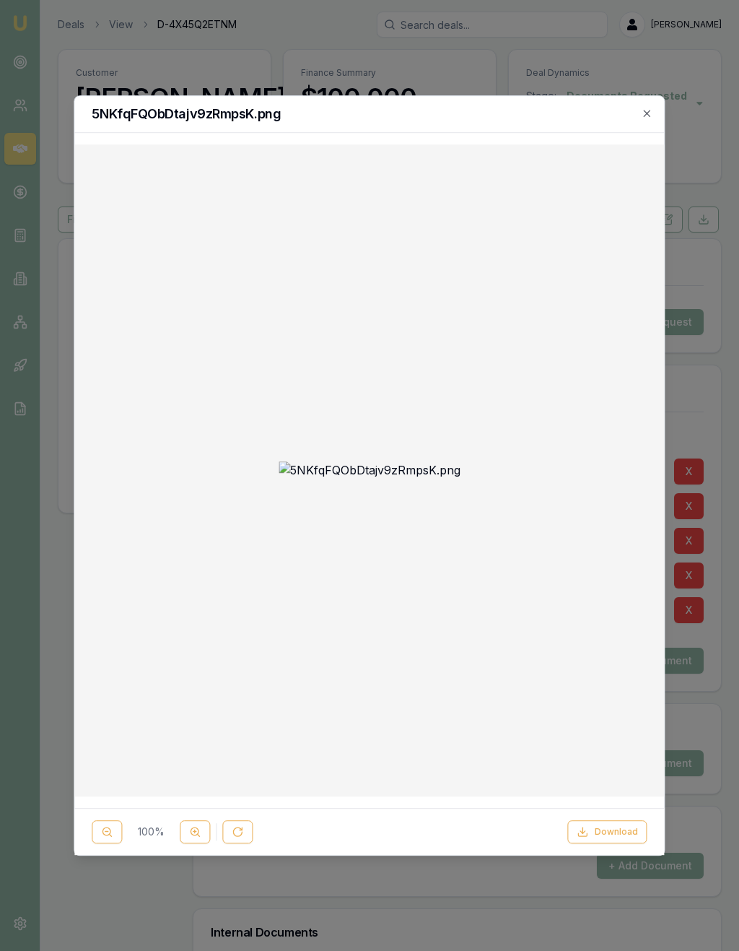
click at [650, 108] on icon "button" at bounding box center [648, 114] width 12 height 12
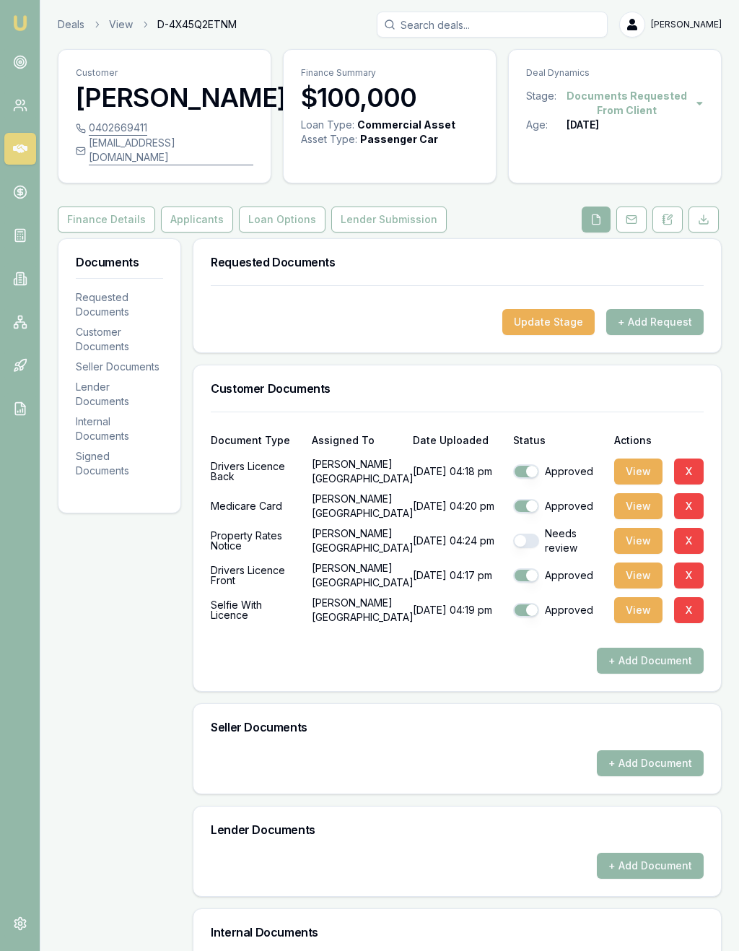
click at [524, 548] on button "button" at bounding box center [526, 541] width 26 height 14
checkbox input "true"
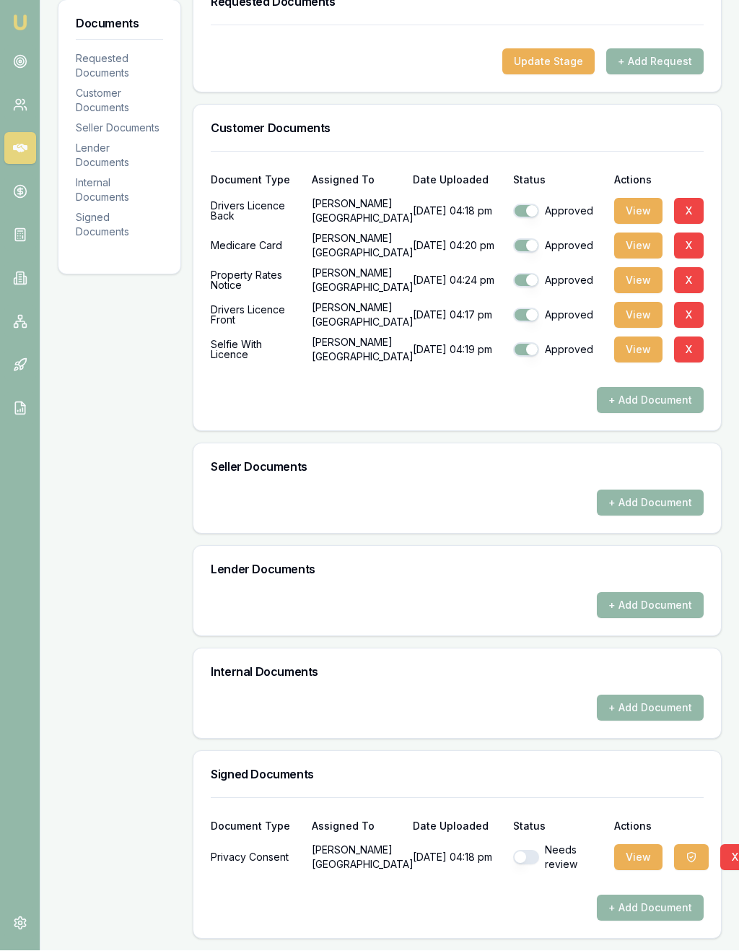
scroll to position [274, 0]
click at [531, 856] on button "button" at bounding box center [526, 857] width 26 height 14
checkbox input "true"
click at [635, 850] on button "View" at bounding box center [638, 858] width 48 height 26
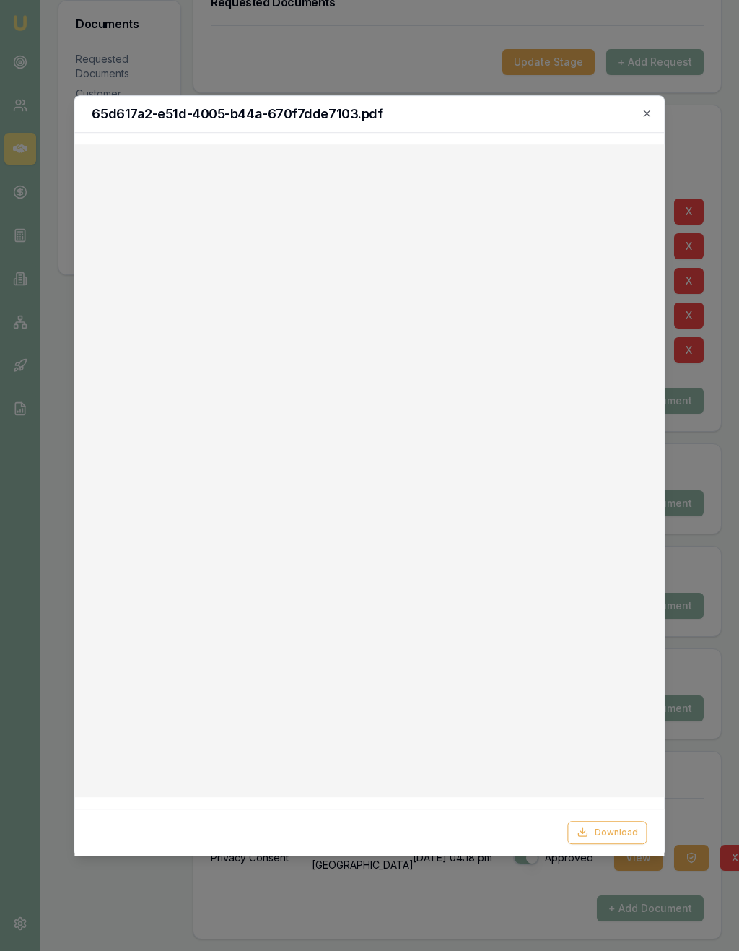
click at [653, 108] on icon "button" at bounding box center [648, 114] width 12 height 12
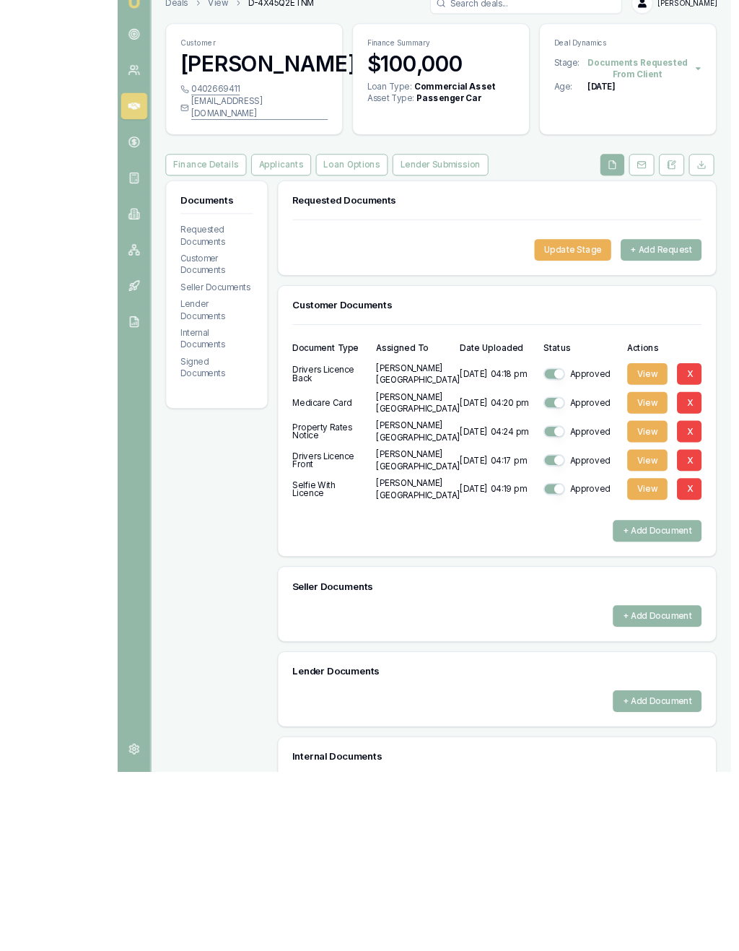
scroll to position [263, 0]
